Goal: Transaction & Acquisition: Purchase product/service

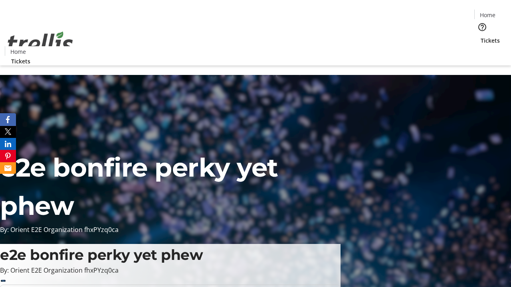
click at [481, 36] on span "Tickets" at bounding box center [490, 40] width 19 height 8
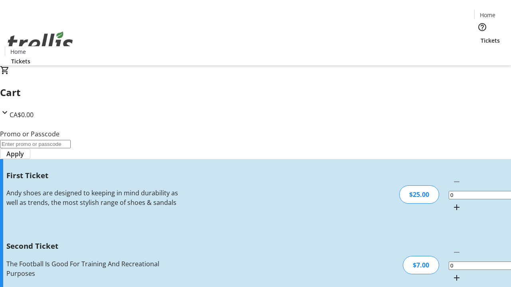
click at [452, 203] on mat-icon "Increment by one" at bounding box center [457, 208] width 10 height 10
type input "1"
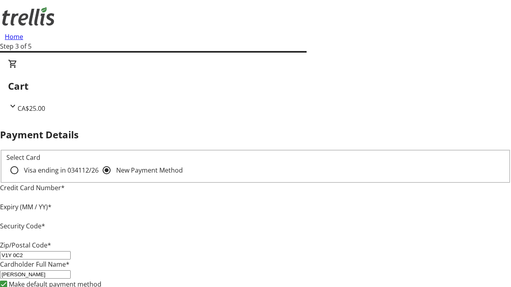
type input "V1Y 0C2"
